Goal: Task Accomplishment & Management: Use online tool/utility

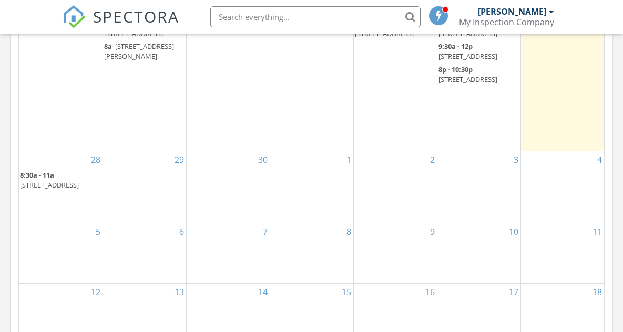
scroll to position [1209, 0]
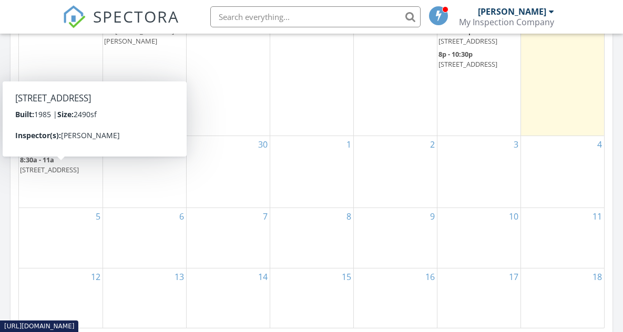
click at [56, 169] on link "8:30a - 11a 1080 N 47th Dr, Show Low 85901" at bounding box center [50, 164] width 60 height 19
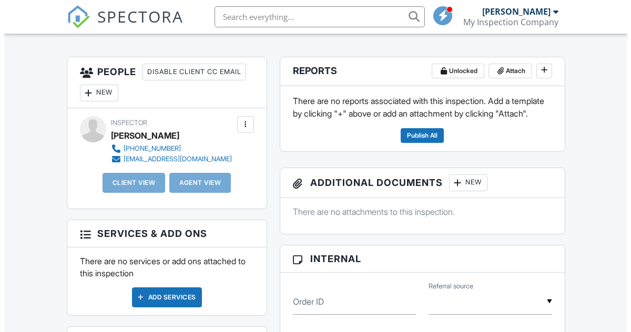
scroll to position [263, 0]
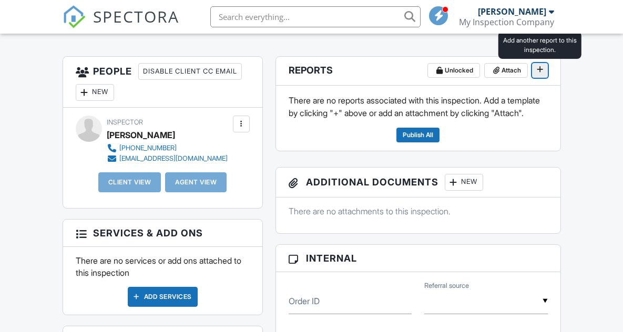
click at [539, 70] on icon at bounding box center [540, 69] width 6 height 7
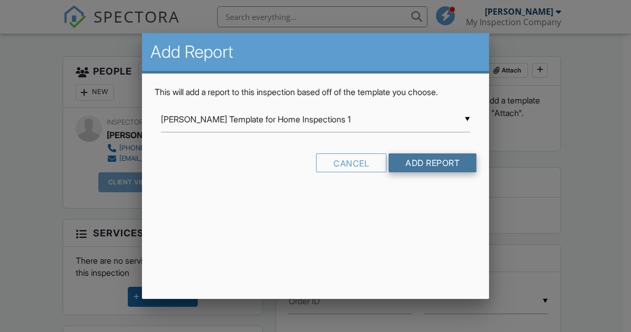
click at [424, 160] on input "Add Report" at bounding box center [432, 162] width 88 height 19
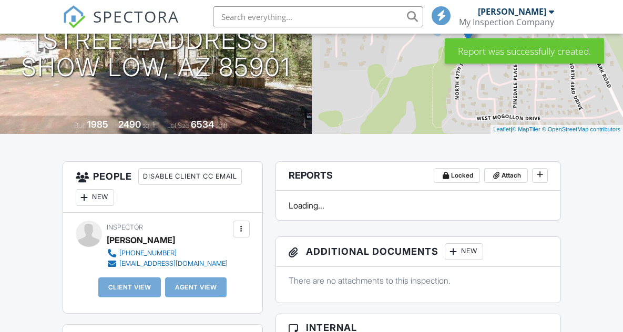
scroll to position [210, 0]
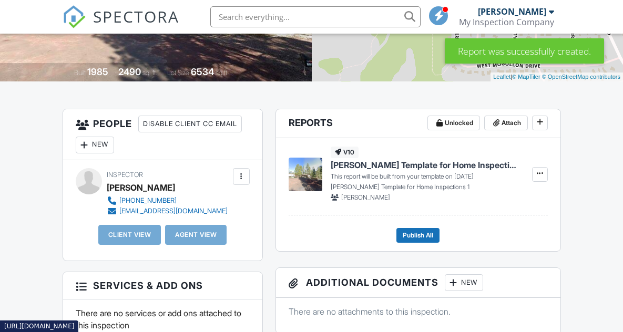
click at [373, 167] on span "[PERSON_NAME] Template for Home Inspections 1" at bounding box center [425, 165] width 189 height 12
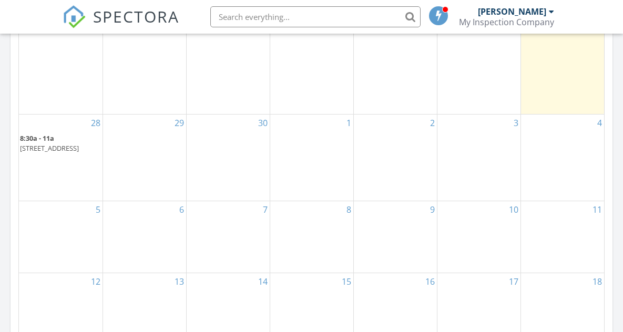
scroll to position [631, 0]
click at [56, 151] on link "8:30a - 11a 1080 N 47th Dr, Show Low 85901" at bounding box center [50, 141] width 60 height 19
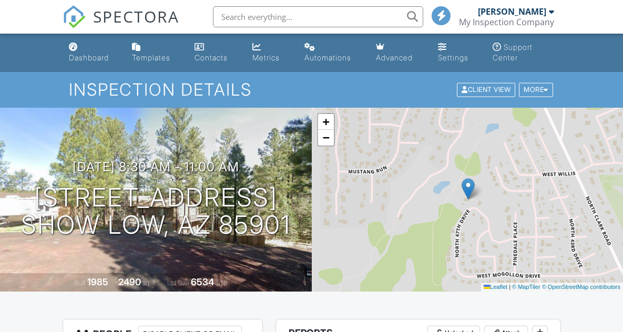
scroll to position [210, 0]
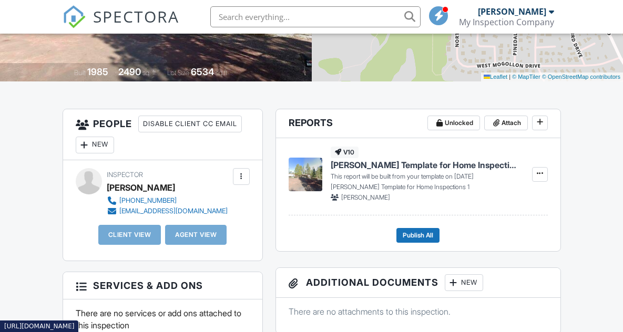
click at [380, 166] on span "Ben Gromicko's Template for Home Inspections 1" at bounding box center [425, 165] width 189 height 12
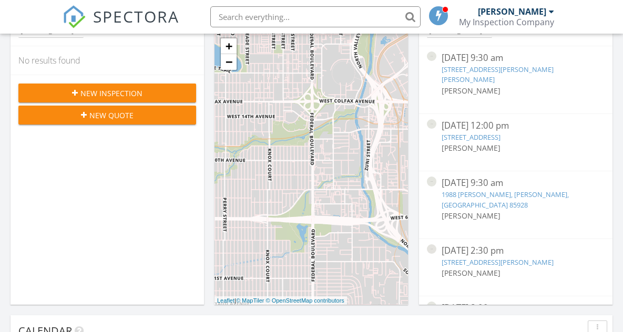
scroll to position [105, 0]
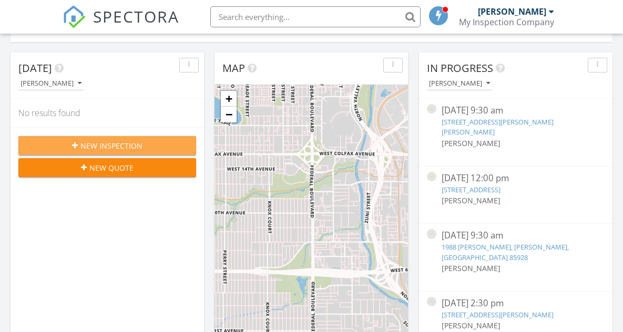
click at [97, 145] on span "New Inspection" at bounding box center [111, 145] width 62 height 11
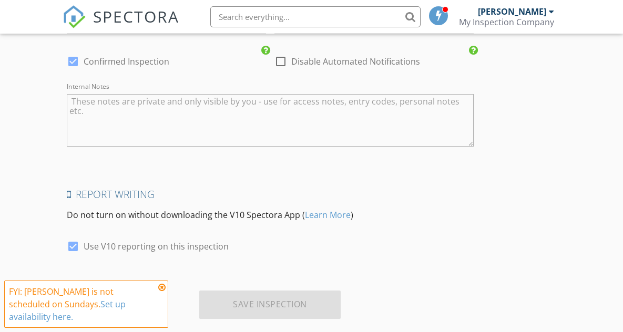
scroll to position [1334, 0]
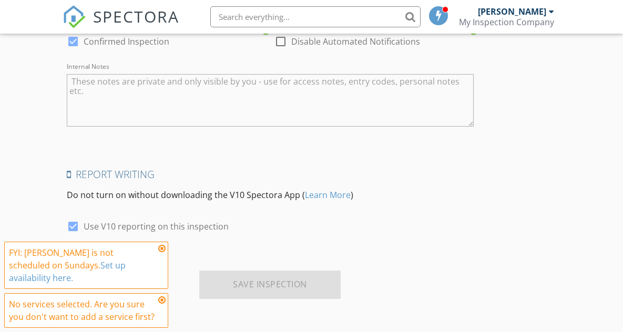
click at [163, 253] on icon at bounding box center [161, 248] width 7 height 8
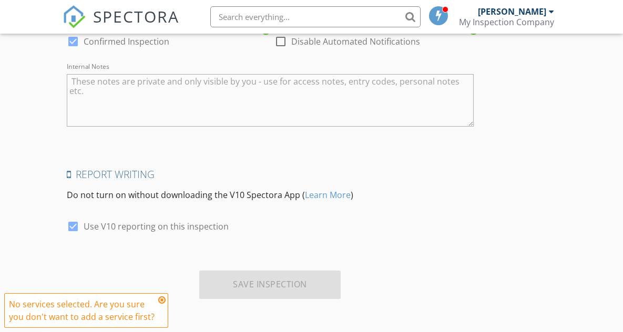
click at [163, 297] on icon at bounding box center [161, 300] width 7 height 8
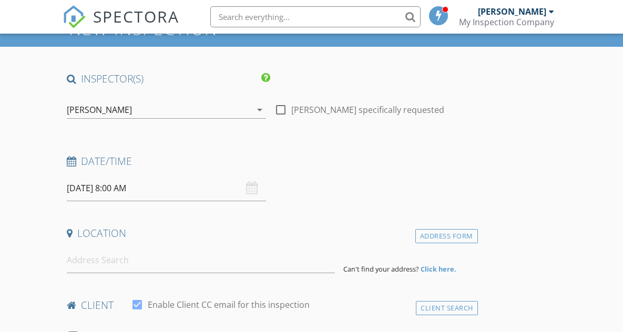
scroll to position [20, 0]
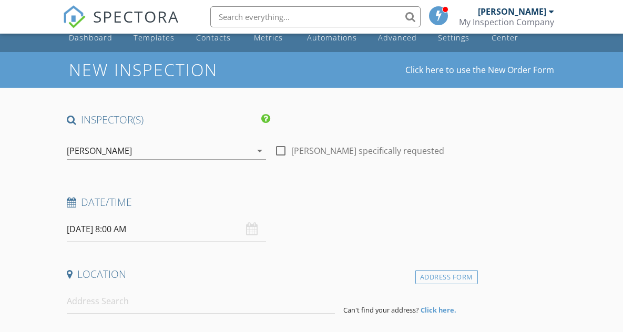
click at [88, 34] on div "SPECTORA" at bounding box center [121, 17] width 117 height 34
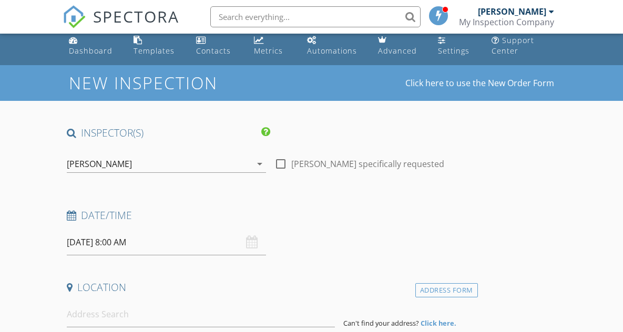
scroll to position [0, 0]
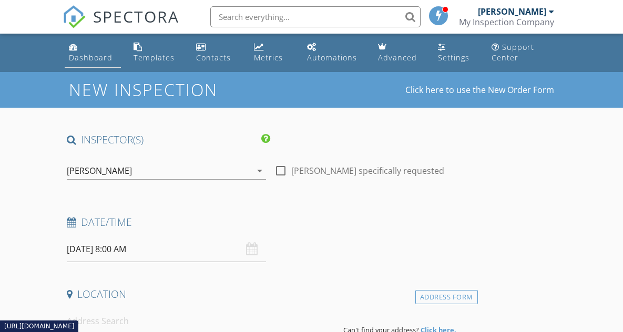
click at [77, 55] on div "Dashboard" at bounding box center [91, 58] width 44 height 10
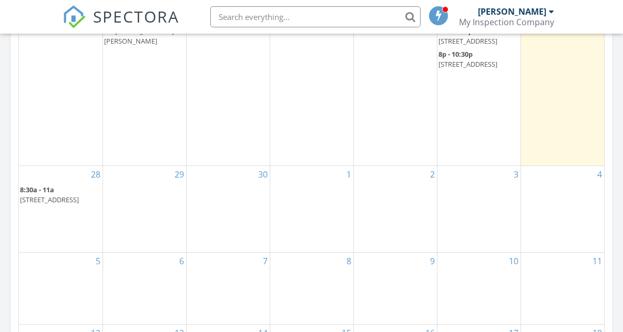
scroll to position [631, 0]
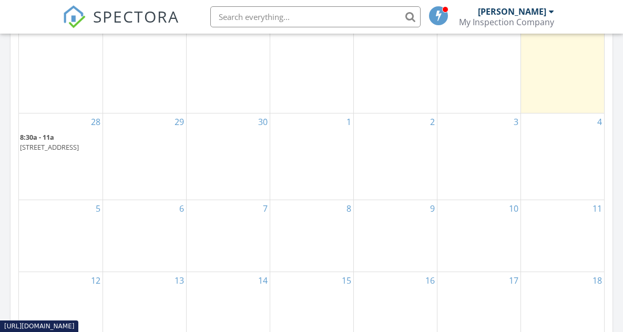
click at [60, 151] on span "[STREET_ADDRESS]" at bounding box center [49, 146] width 59 height 9
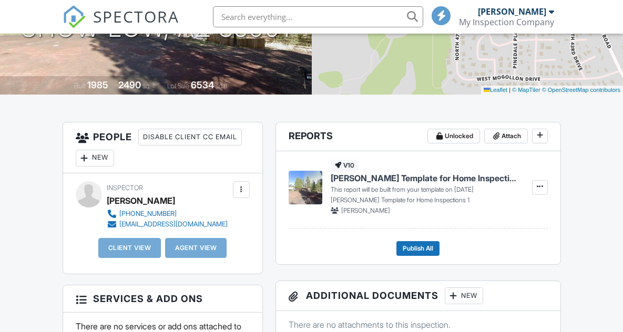
scroll to position [210, 0]
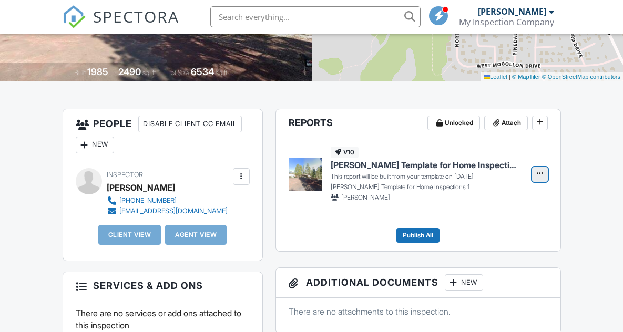
click at [539, 172] on icon at bounding box center [540, 173] width 6 height 7
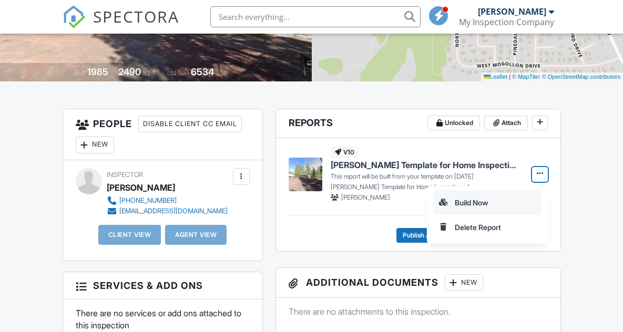
click at [462, 201] on input "Build Now" at bounding box center [487, 203] width 107 height 24
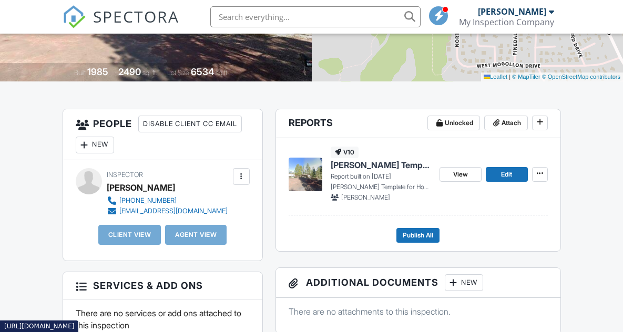
click at [367, 165] on span "Ben Gromicko's Template for Home Inspections 1" at bounding box center [381, 165] width 100 height 12
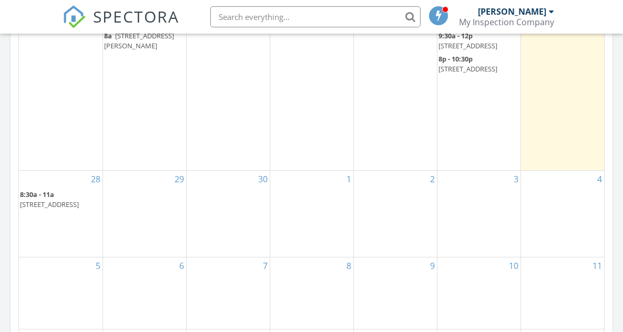
scroll to position [574, 0]
click at [52, 199] on span "8:30a - 11a" at bounding box center [37, 193] width 34 height 9
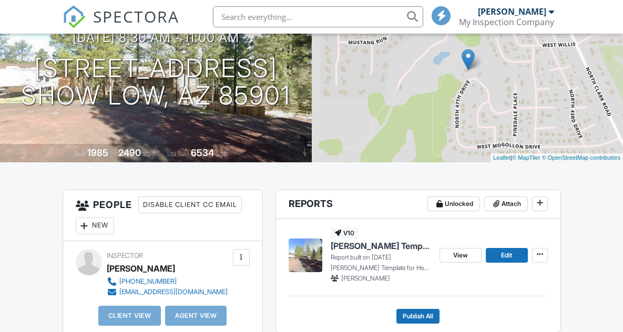
scroll to position [210, 0]
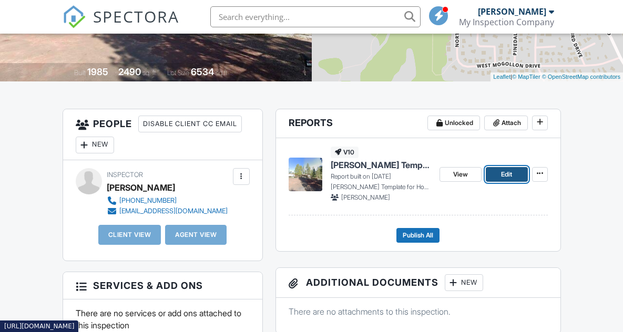
click at [501, 177] on span "Edit" at bounding box center [506, 174] width 11 height 11
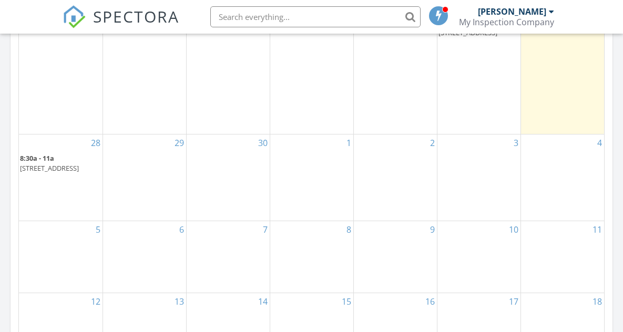
scroll to position [631, 0]
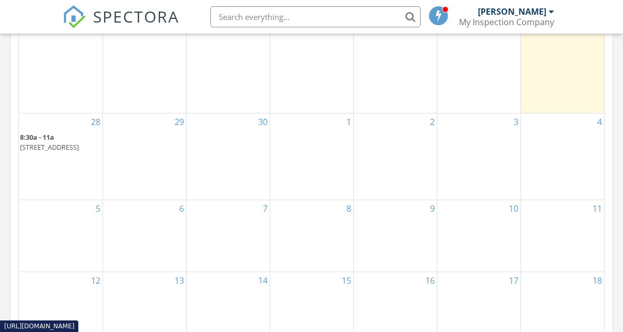
click at [51, 142] on span "8:30a - 11a" at bounding box center [37, 136] width 34 height 9
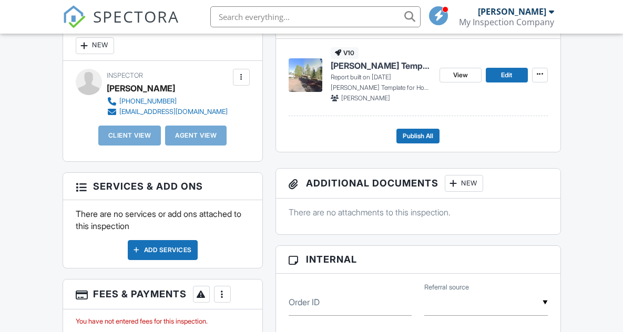
scroll to position [281, 0]
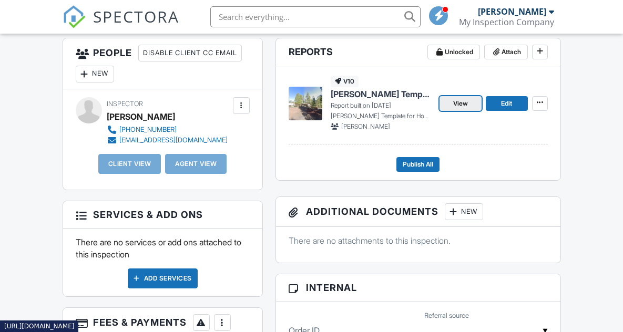
click at [455, 105] on span "View" at bounding box center [460, 103] width 15 height 11
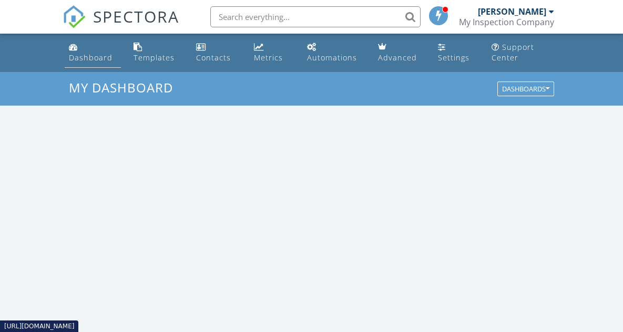
scroll to position [973, 639]
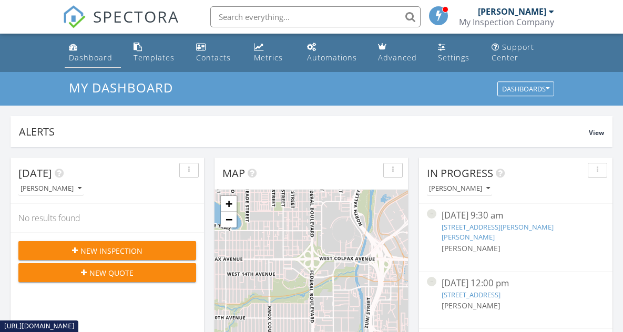
click at [86, 57] on div "Dashboard" at bounding box center [91, 58] width 44 height 10
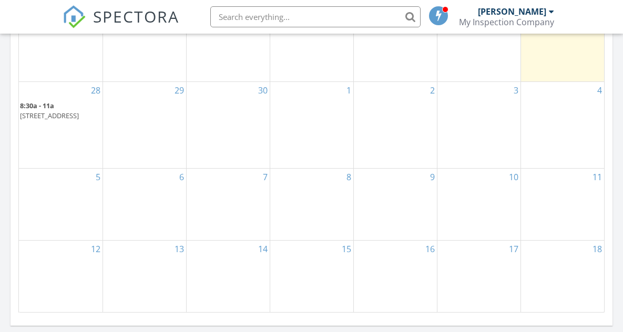
scroll to position [683, 0]
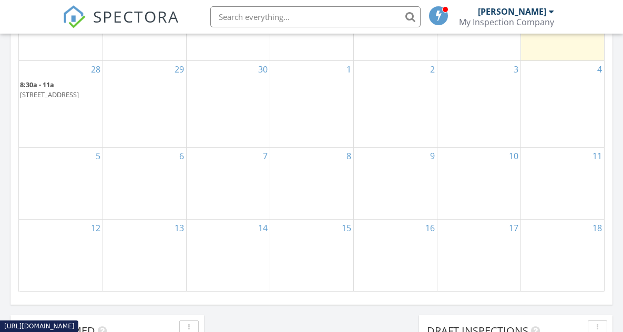
click at [54, 89] on span "8:30a - 11a" at bounding box center [37, 84] width 34 height 9
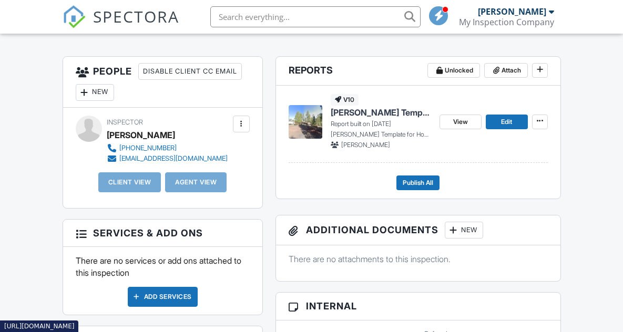
click at [371, 114] on span "[PERSON_NAME] Template for Home Inspections 1" at bounding box center [381, 113] width 100 height 12
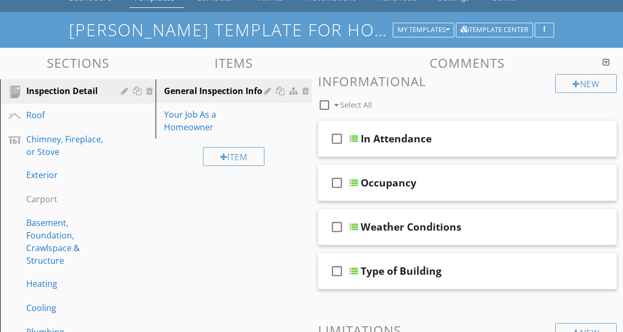
scroll to position [7, 0]
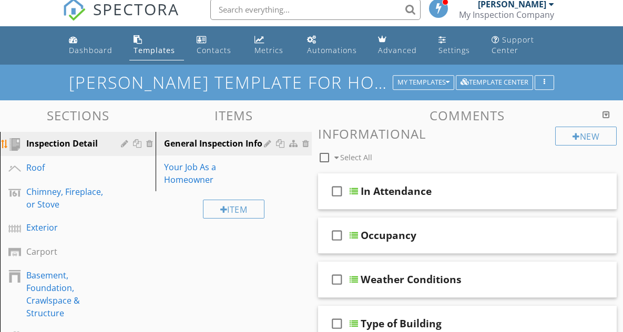
click at [66, 142] on div "Inspection Detail" at bounding box center [65, 143] width 79 height 13
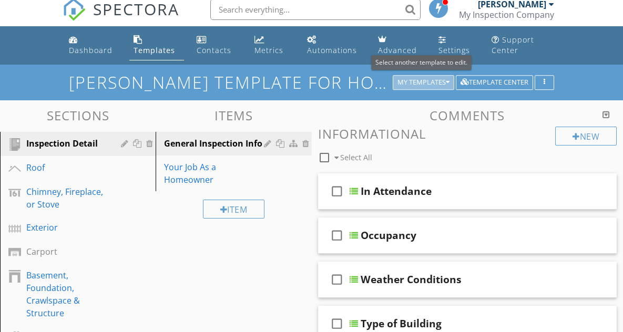
click at [419, 83] on div "My Templates" at bounding box center [423, 82] width 52 height 7
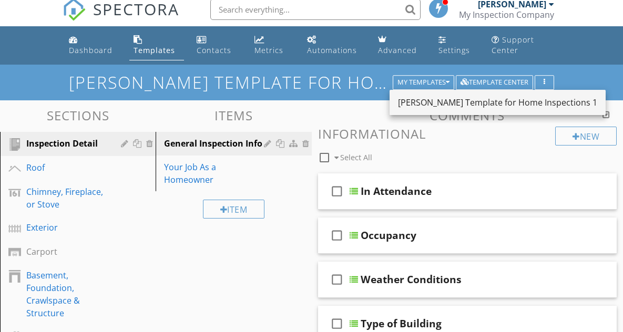
click at [456, 102] on div "[PERSON_NAME] Template for Home Inspections 1" at bounding box center [497, 102] width 199 height 13
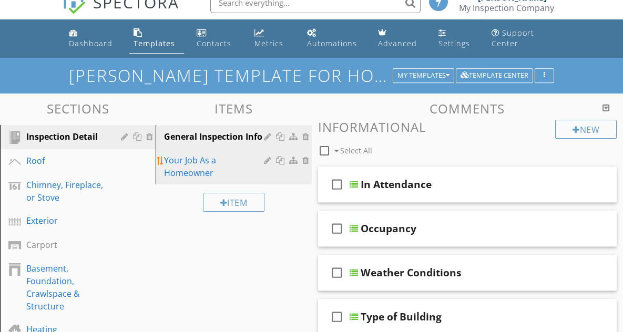
scroll to position [0, 0]
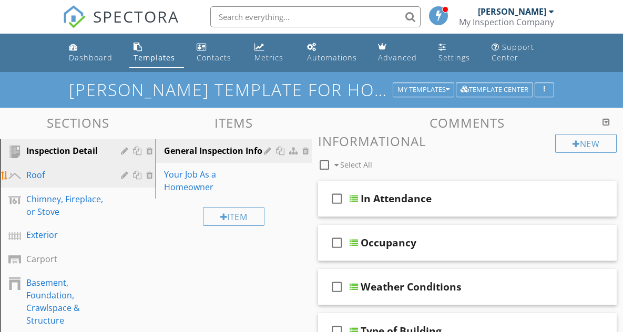
click at [39, 174] on div "Roof" at bounding box center [65, 175] width 79 height 13
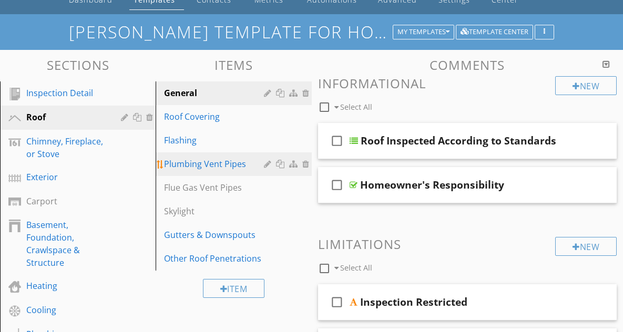
scroll to position [53, 0]
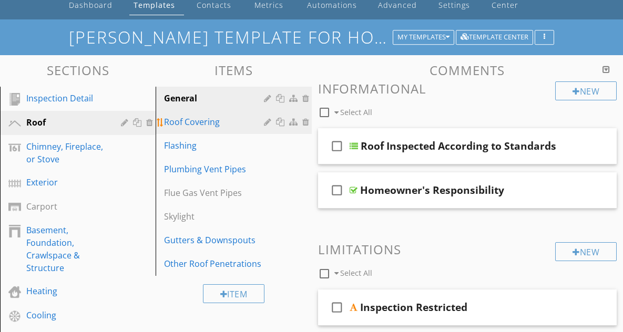
click at [205, 122] on div "Roof Covering" at bounding box center [215, 122] width 102 height 13
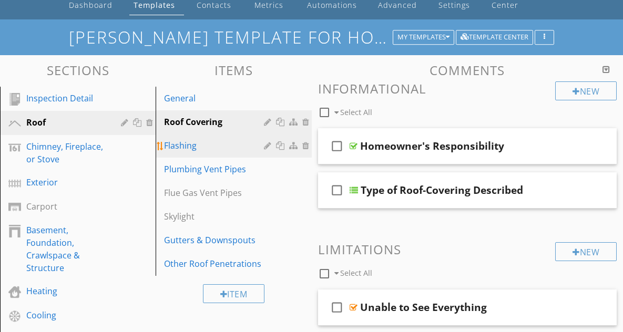
click at [199, 145] on div "Flashing" at bounding box center [215, 145] width 102 height 13
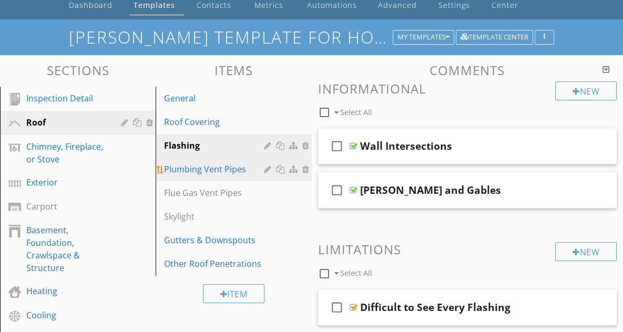
click at [210, 167] on div "Plumbing Vent Pipes" at bounding box center [215, 169] width 102 height 13
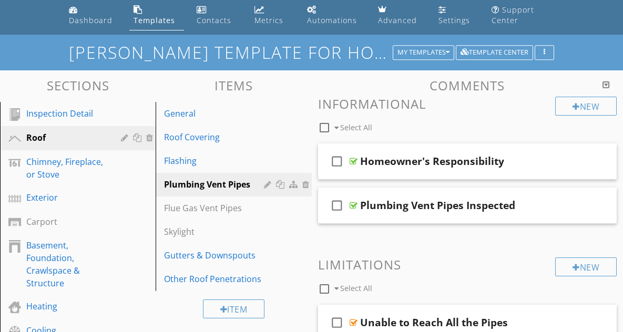
scroll to position [7, 0]
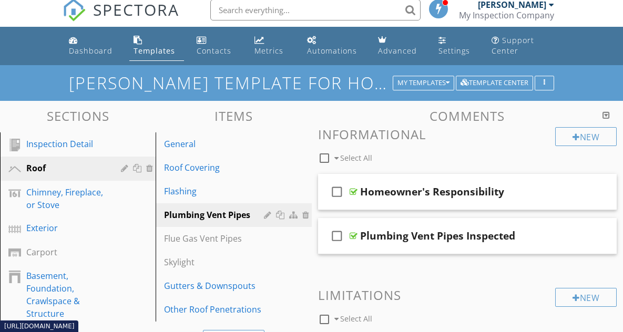
click at [146, 50] on div "Templates" at bounding box center [155, 51] width 42 height 10
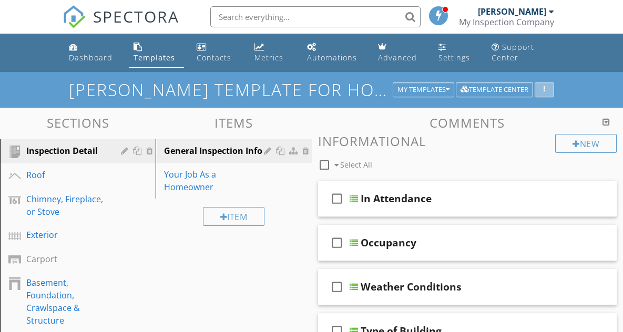
click at [544, 89] on icon "button" at bounding box center [545, 89] width 2 height 7
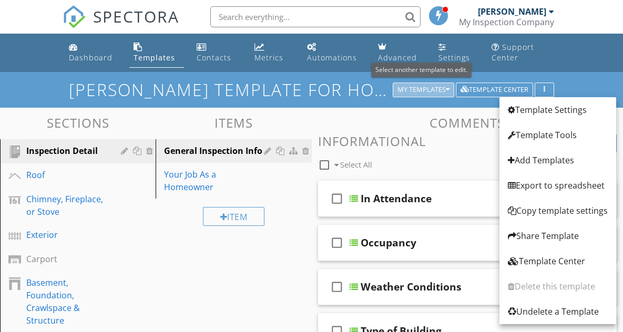
click at [421, 90] on div "My Templates" at bounding box center [423, 89] width 52 height 7
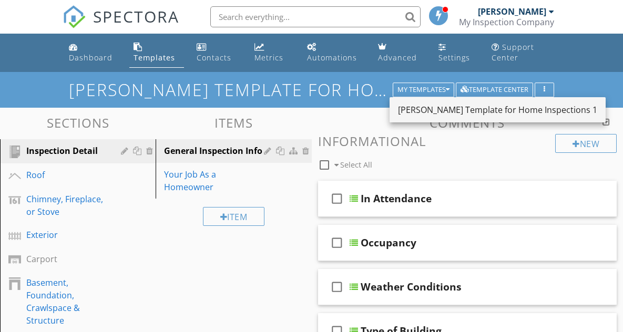
click at [481, 108] on div "[PERSON_NAME] Template for Home Inspections 1" at bounding box center [497, 110] width 199 height 13
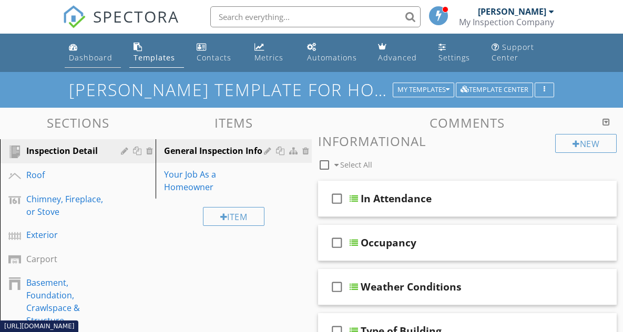
click at [91, 58] on div "Dashboard" at bounding box center [91, 58] width 44 height 10
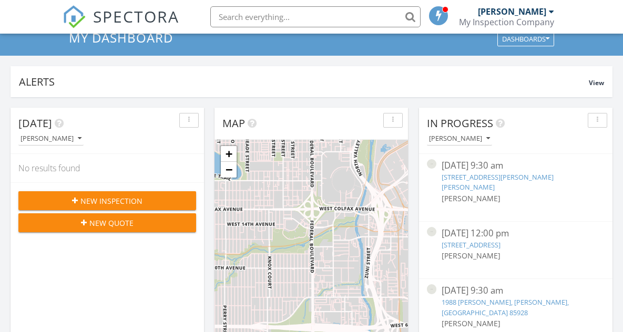
scroll to position [53, 0]
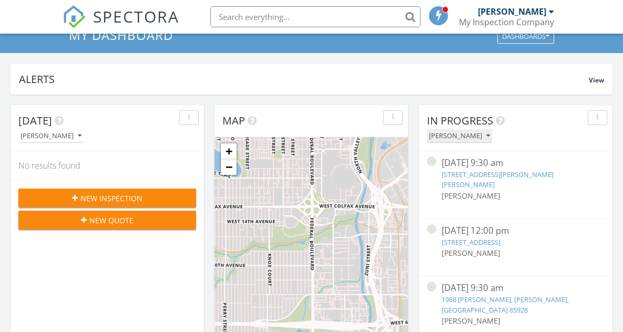
click at [477, 136] on div "[PERSON_NAME]" at bounding box center [459, 135] width 61 height 7
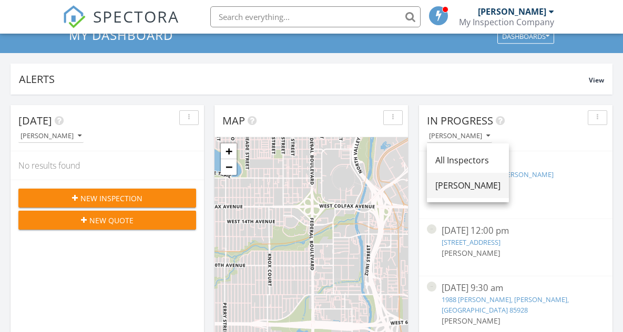
click at [469, 185] on div "[PERSON_NAME]" at bounding box center [467, 185] width 65 height 13
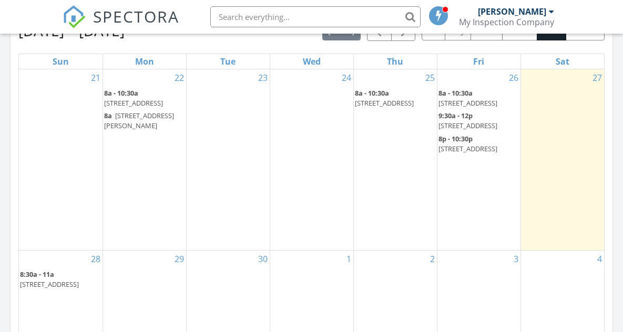
scroll to position [578, 0]
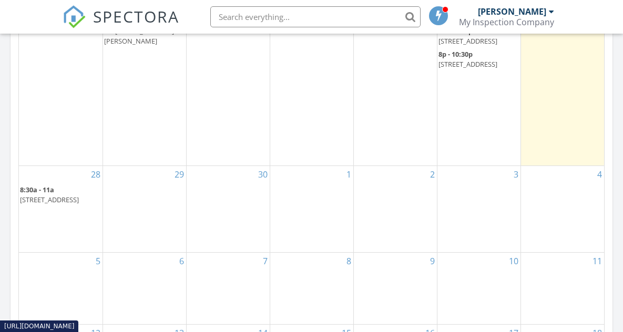
click at [55, 202] on link "8:30a - 11a 1080 N 47th Dr, Show Low 85901" at bounding box center [50, 194] width 60 height 19
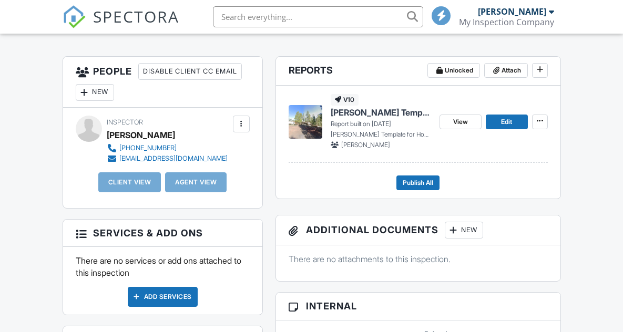
scroll to position [315, 0]
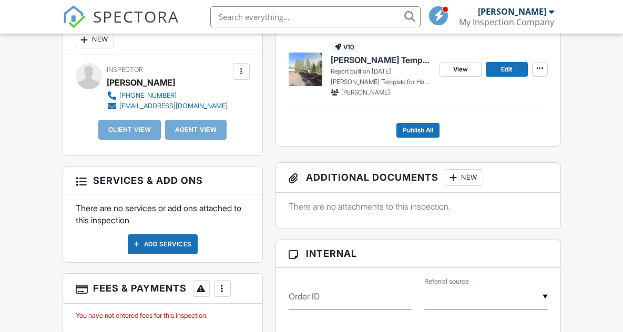
click at [352, 60] on span "[PERSON_NAME] Template for Home Inspections 1" at bounding box center [381, 60] width 100 height 12
